Goal: Navigation & Orientation: Find specific page/section

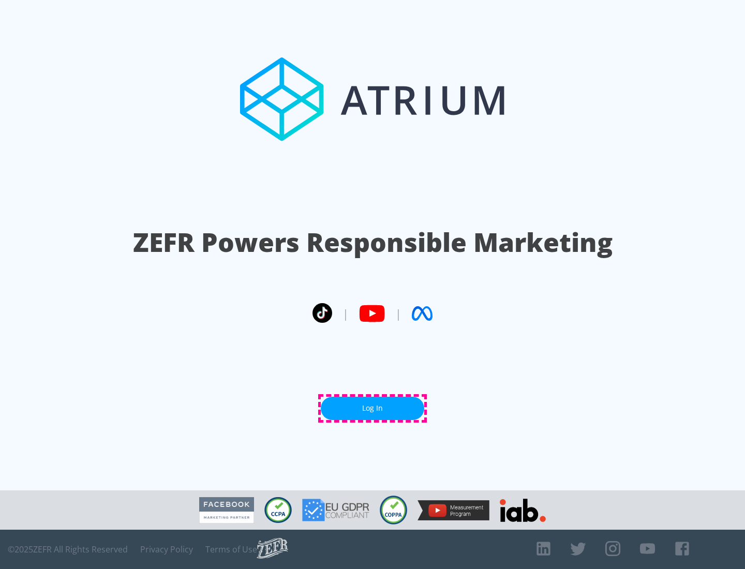
click at [373, 408] on link "Log In" at bounding box center [373, 408] width 104 height 23
